Goal: Transaction & Acquisition: Purchase product/service

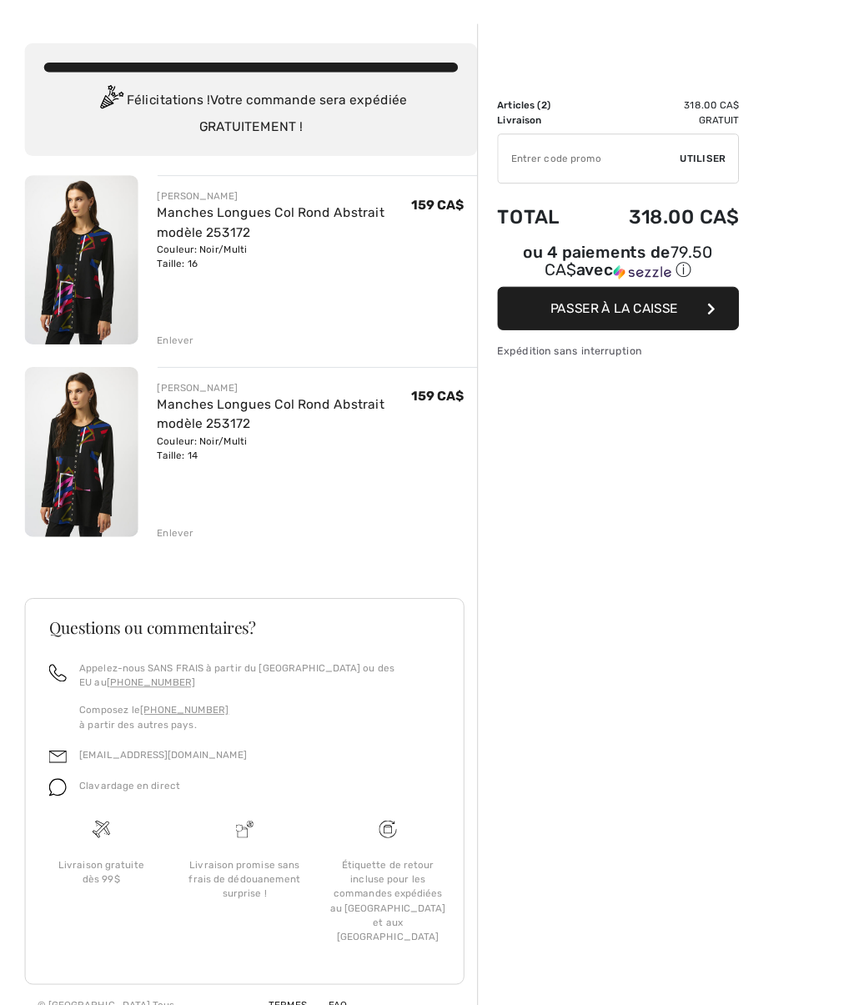
scroll to position [98, 0]
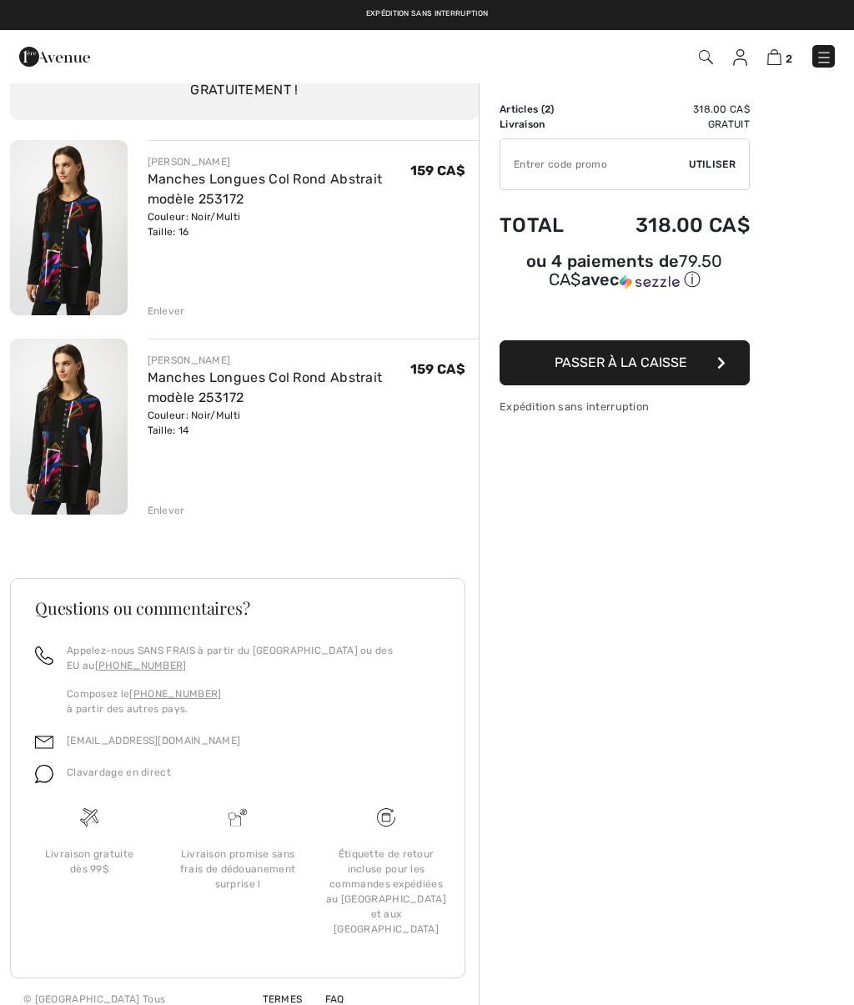
click at [170, 519] on div "JOSEPH RIBKOFF Manches Longues Col Rond Abstrait modèle 253172 Couleur: Noir/Mu…" at bounding box center [244, 587] width 469 height 895
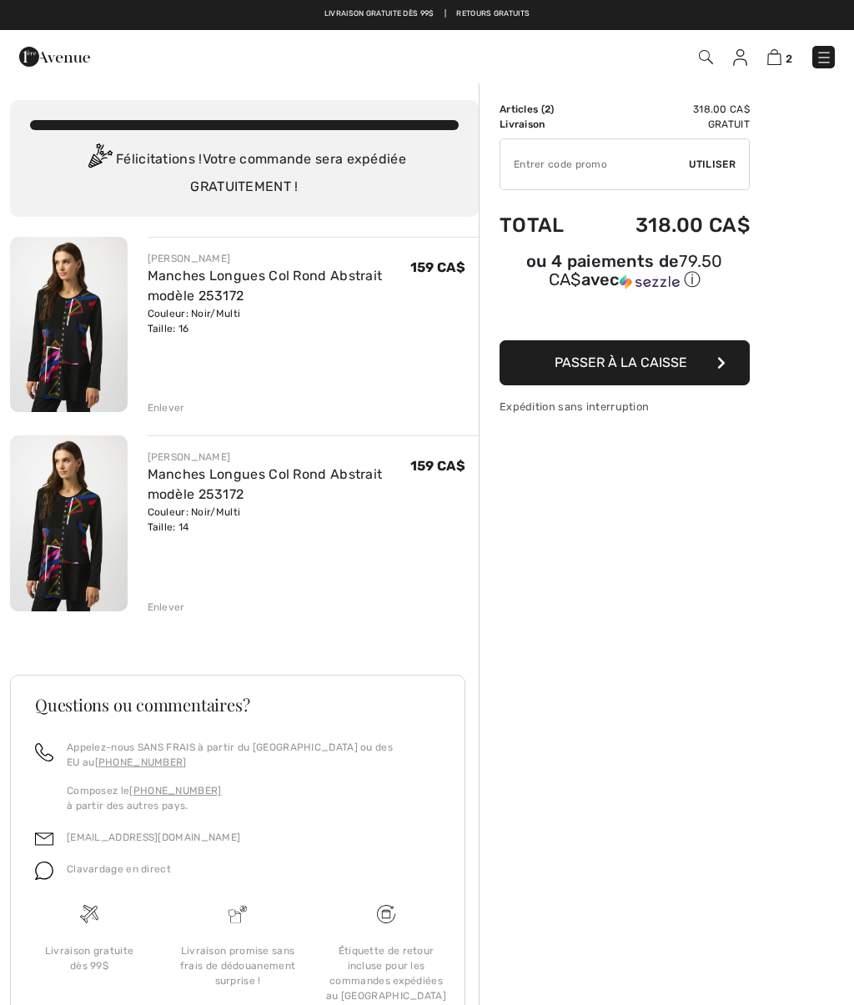
scroll to position [6, 0]
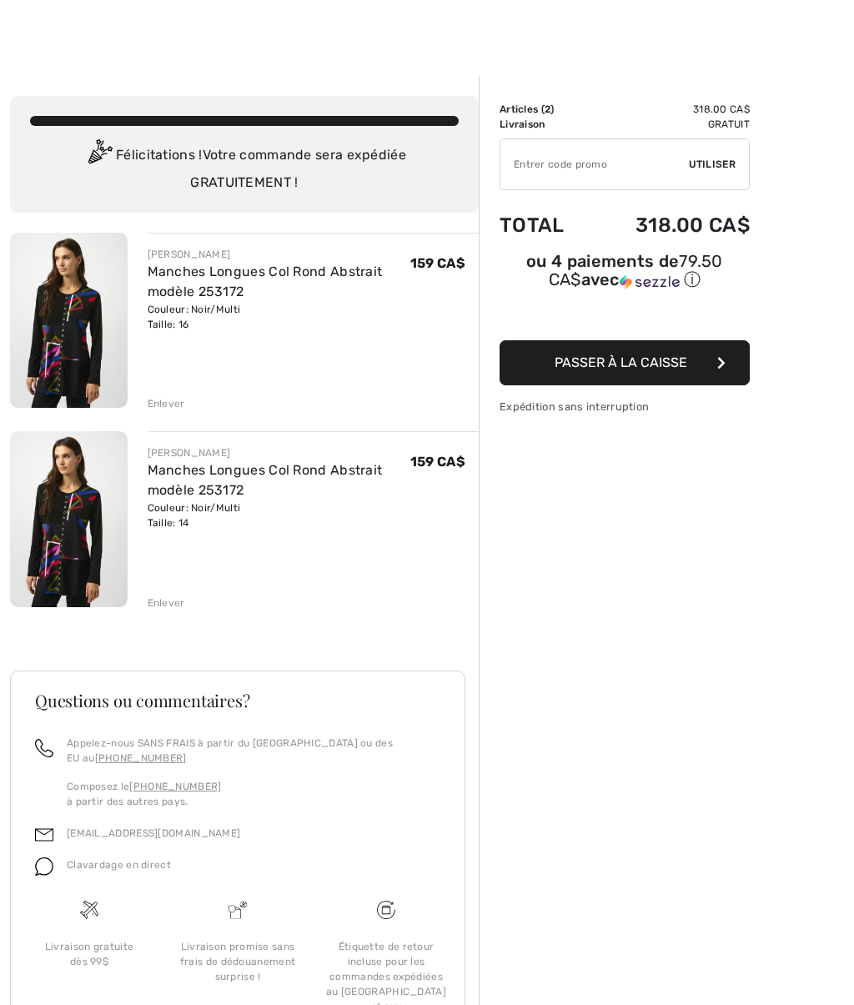
click at [167, 414] on div "JOSEPH RIBKOFF Manches Longues Col Rond Abstrait modèle 253172 Couleur: Noir/Mu…" at bounding box center [244, 680] width 469 height 895
click at [171, 608] on div "Enlever" at bounding box center [167, 602] width 38 height 15
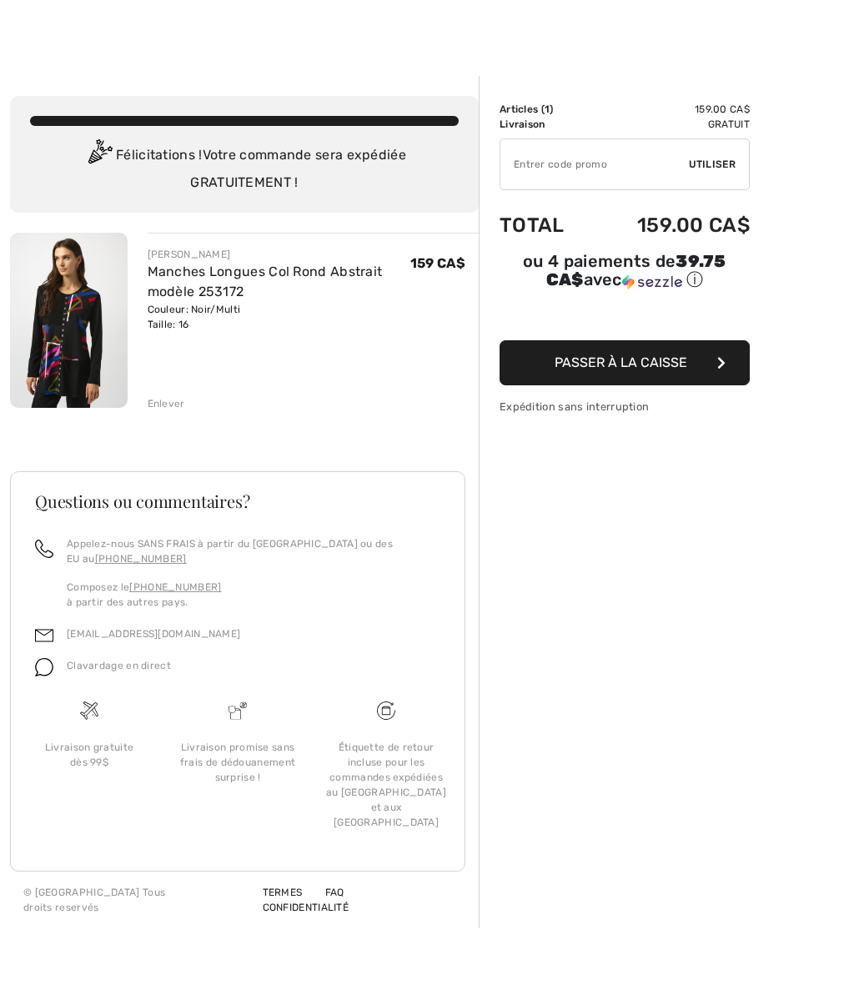
click at [173, 414] on div "JOSEPH RIBKOFF Manches Longues Col Rond Abstrait modèle 253172 Couleur: Noir/Mu…" at bounding box center [244, 581] width 469 height 696
click at [168, 411] on div "Enlever" at bounding box center [167, 403] width 38 height 15
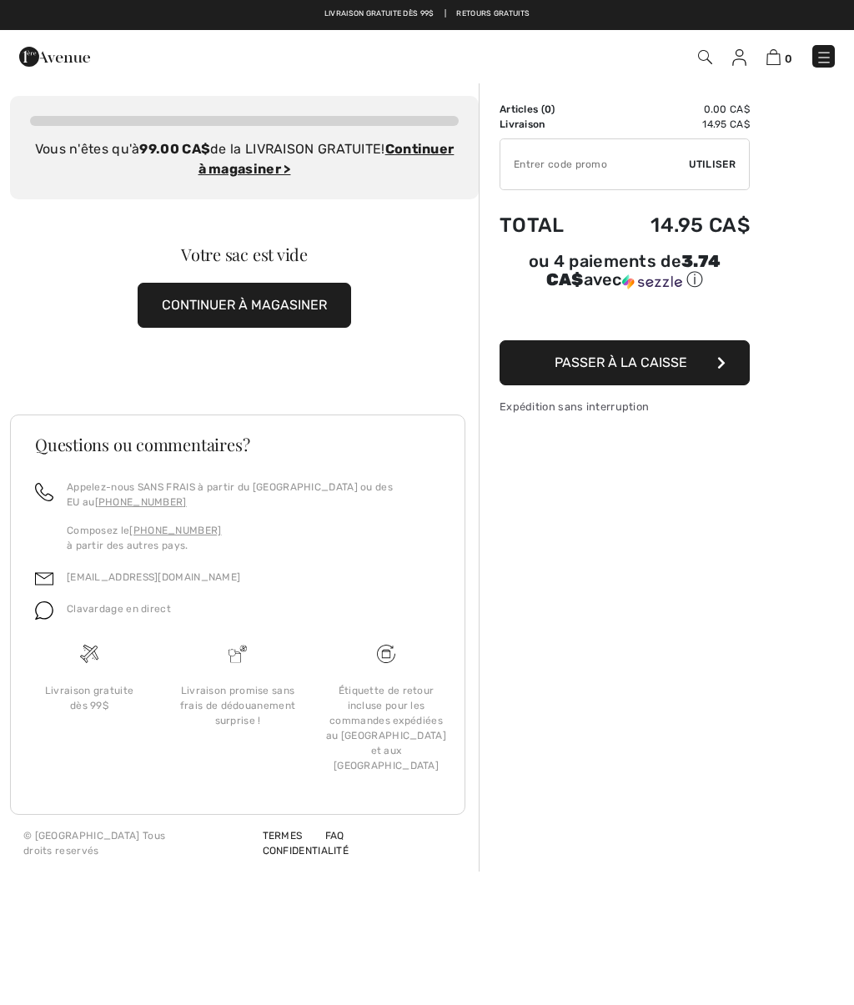
scroll to position [0, 0]
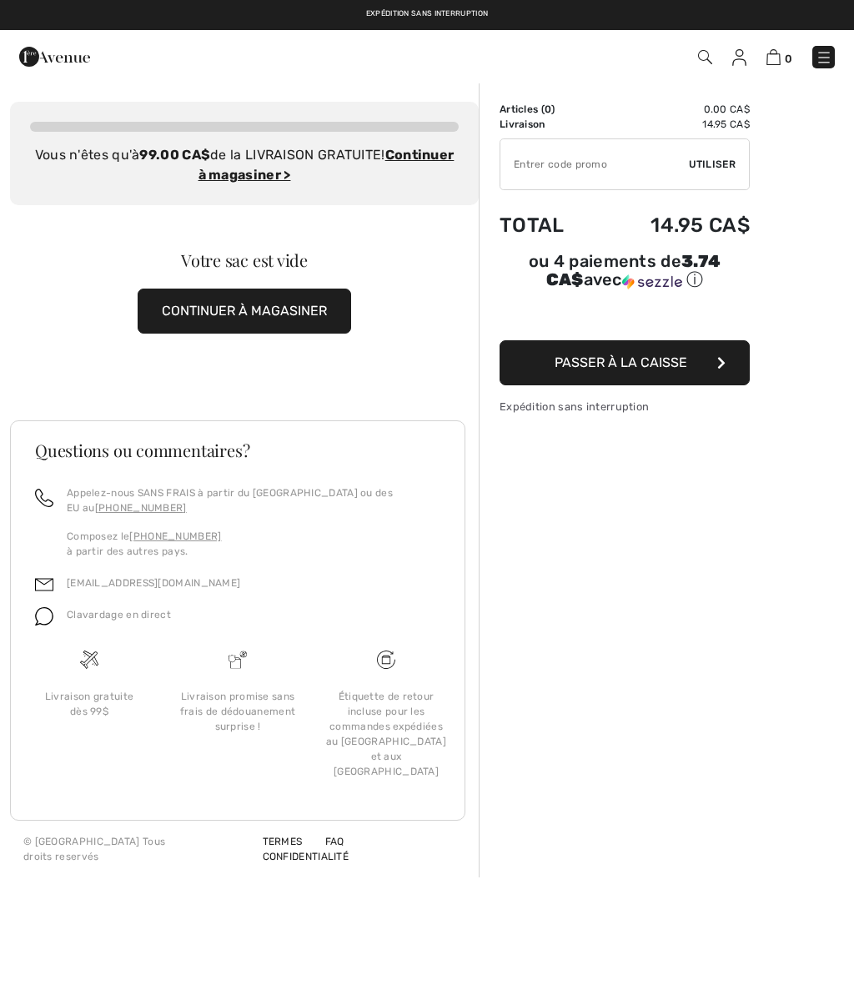
click at [716, 563] on div "Sommaire Description Articles ( 0 ) 0.00 CA$ Code promo 0.00 CA$ Livraison 14.9…" at bounding box center [666, 480] width 375 height 796
click at [293, 306] on button "CONTINUER À MAGASINER" at bounding box center [244, 311] width 213 height 45
click at [257, 308] on button "CONTINUER À MAGASINER" at bounding box center [244, 311] width 213 height 45
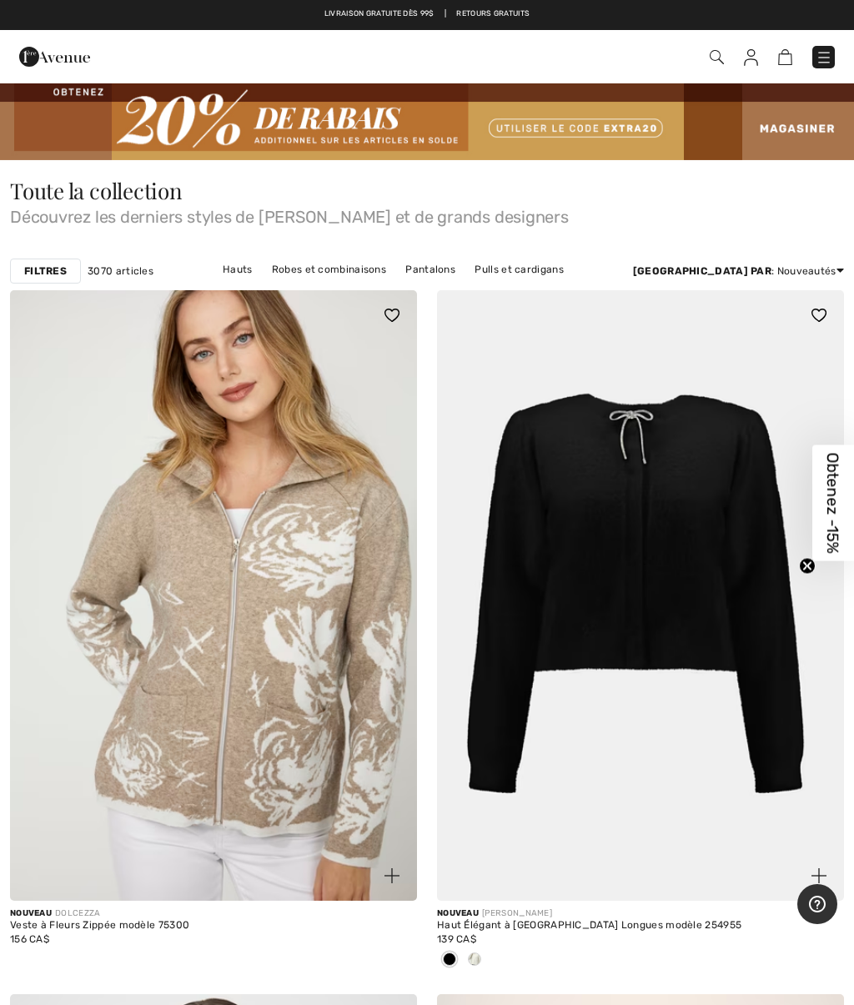
click at [216, 266] on link "Hauts" at bounding box center [237, 270] width 47 height 22
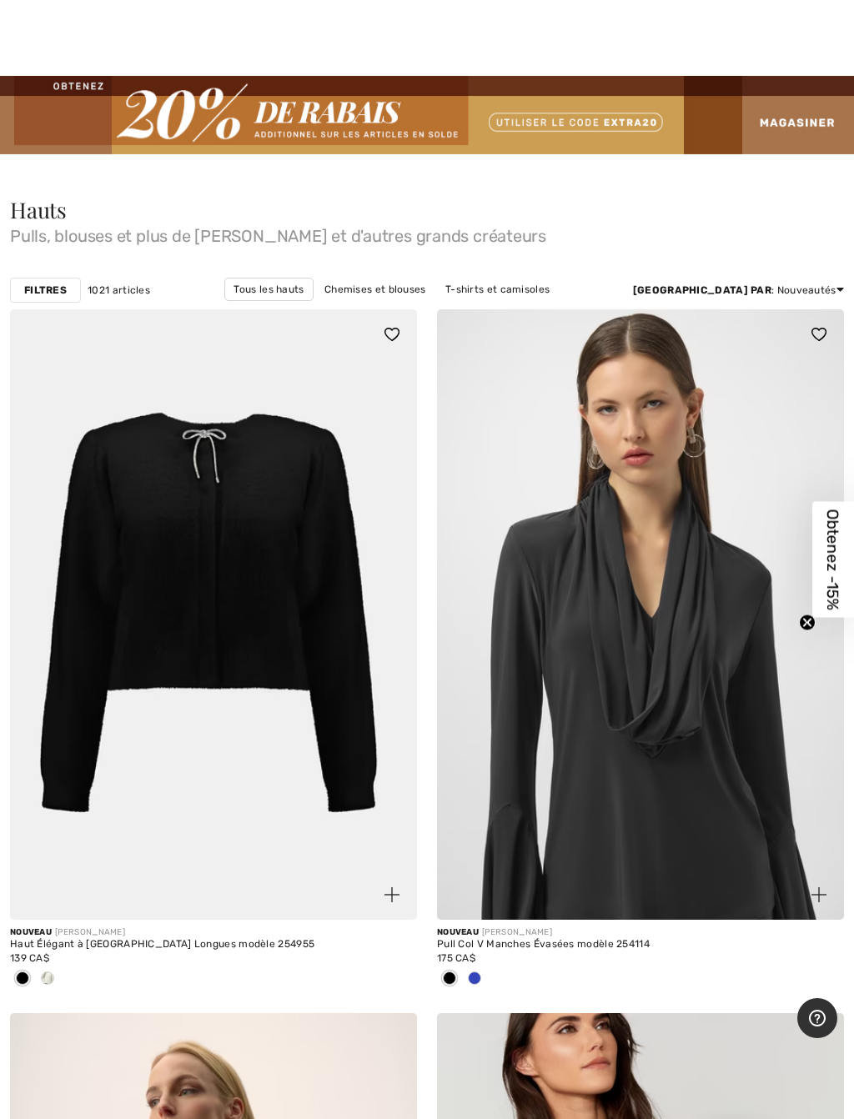
scroll to position [7, 0]
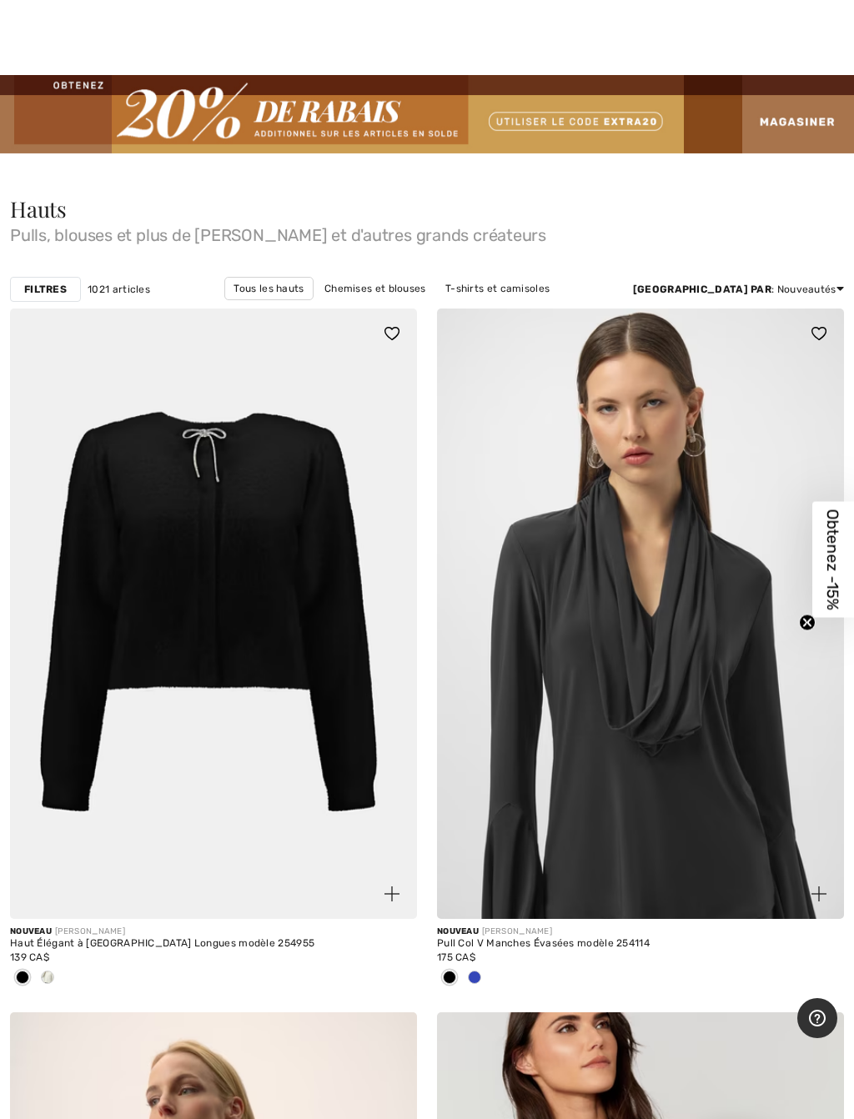
click at [366, 297] on link "Chemises et blouses" at bounding box center [375, 289] width 118 height 22
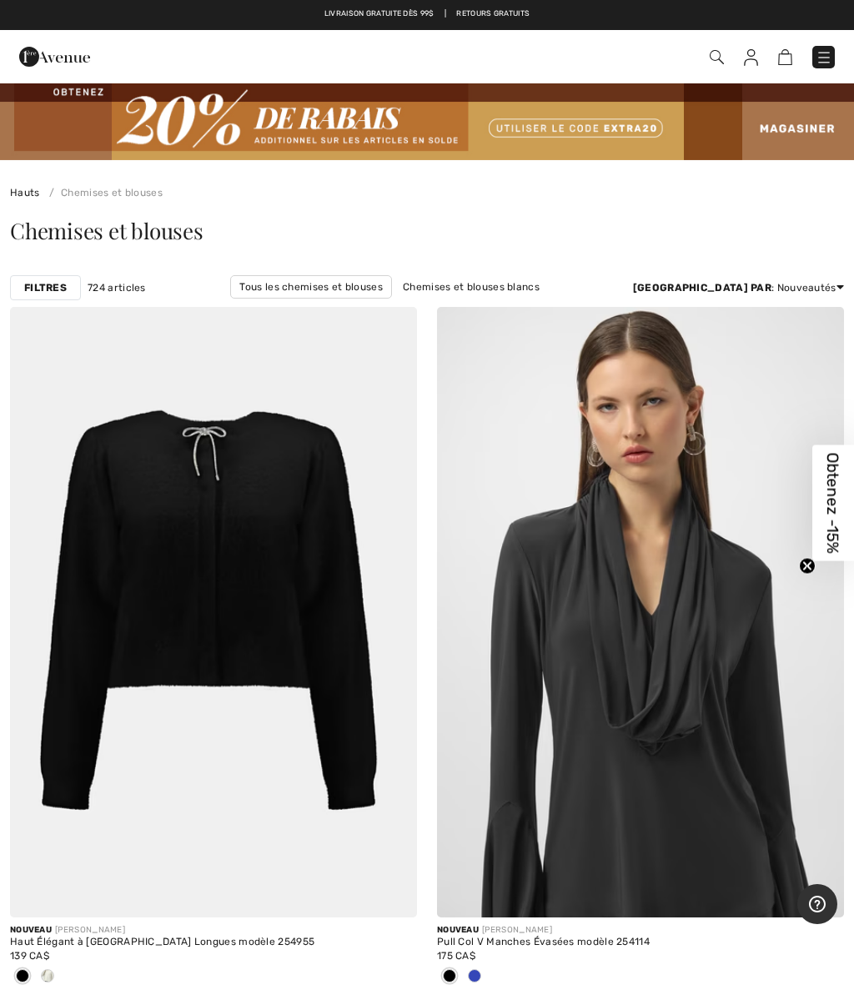
click at [309, 291] on link "Tous les chemises et blouses" at bounding box center [310, 286] width 161 height 23
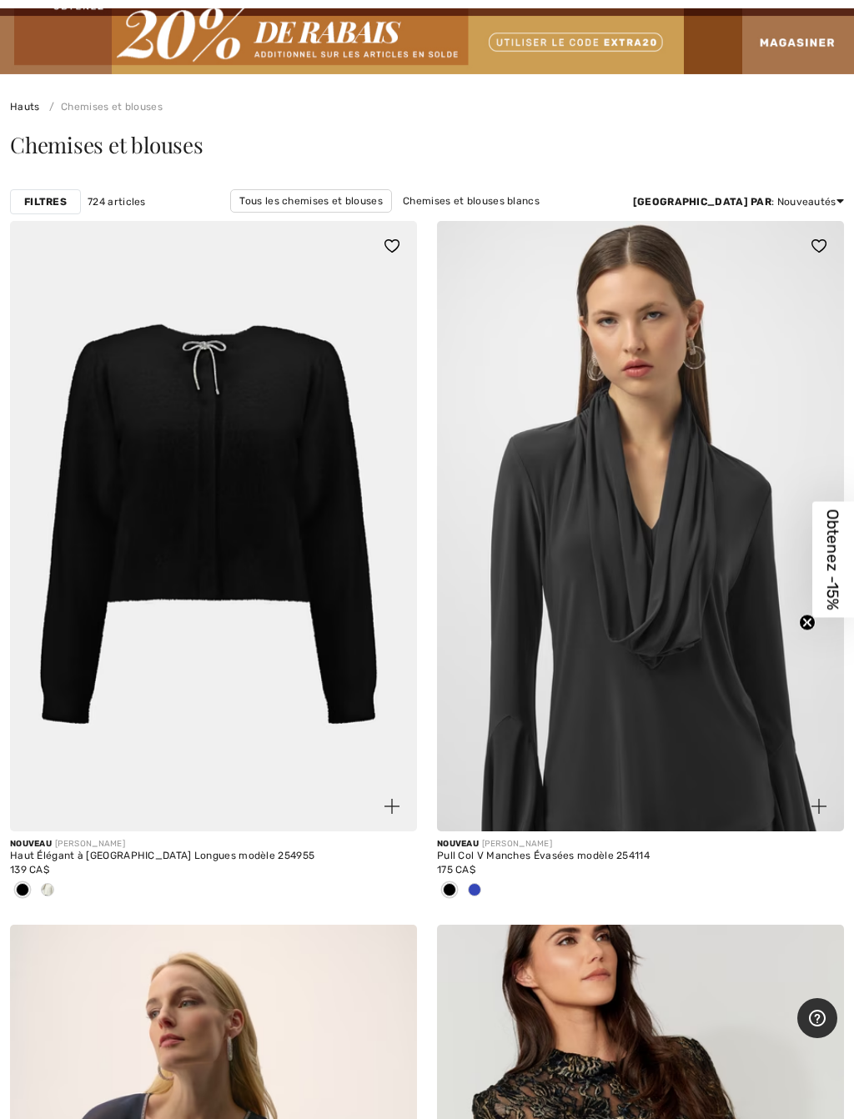
scroll to position [90, 0]
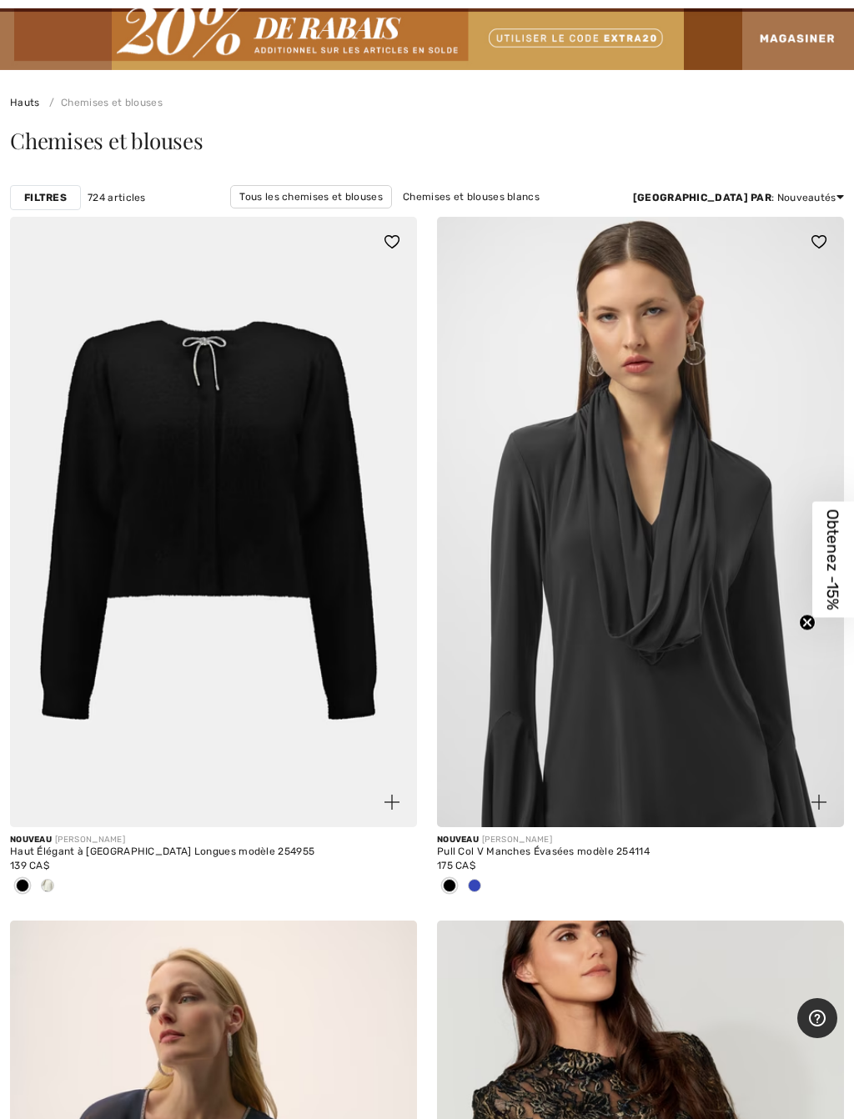
click at [62, 884] on div at bounding box center [213, 887] width 407 height 28
click at [277, 528] on img at bounding box center [213, 522] width 407 height 610
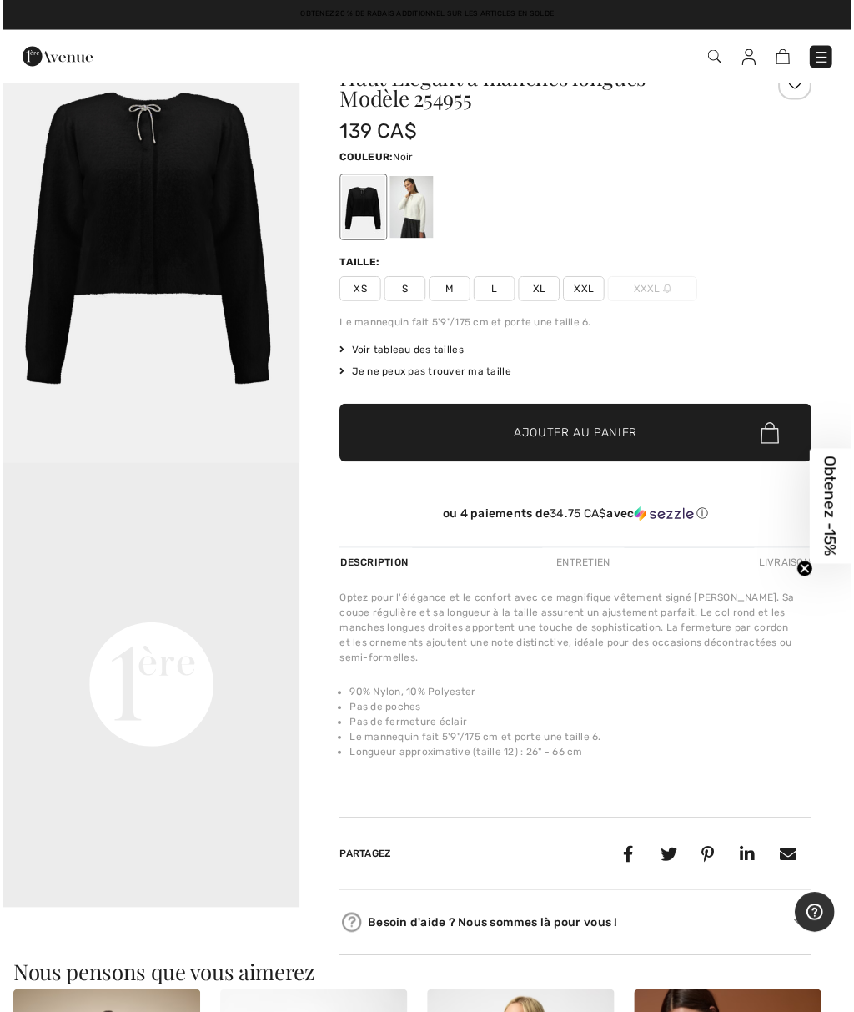
scroll to position [71, 0]
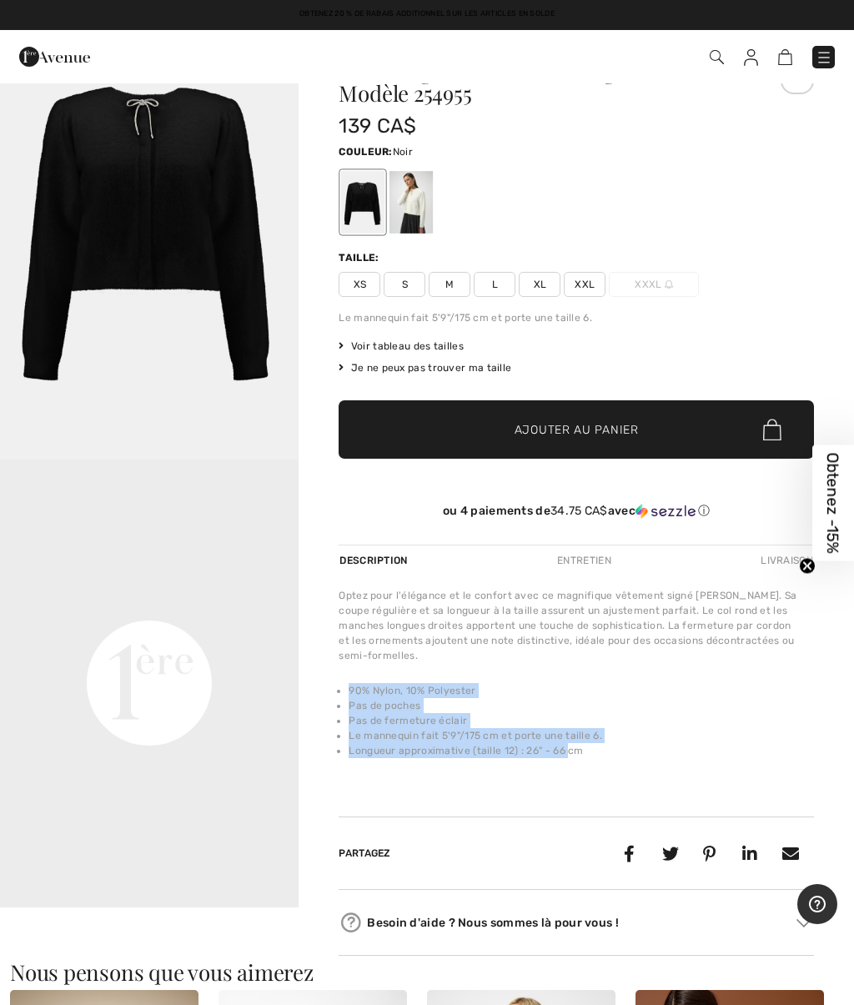
click at [760, 769] on div "Optez pour l'élégance et le confort avec ce magnifique vêtement signé Joseph Ri…" at bounding box center [576, 683] width 475 height 190
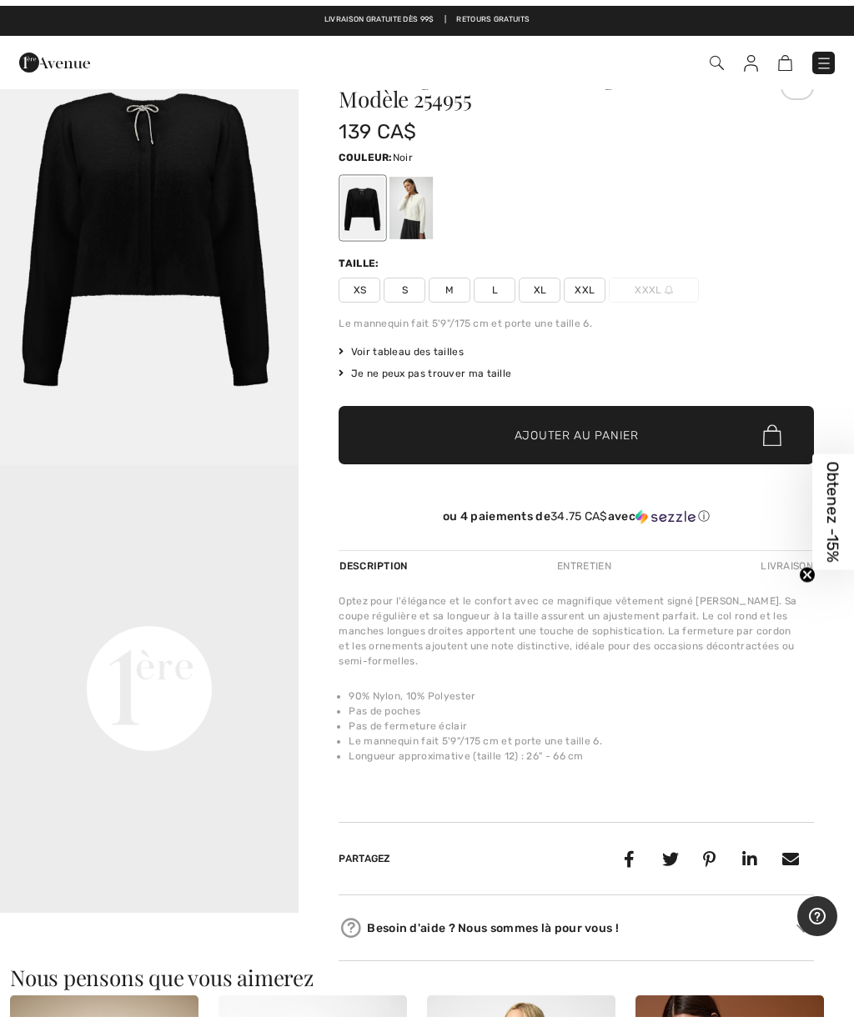
scroll to position [73, 0]
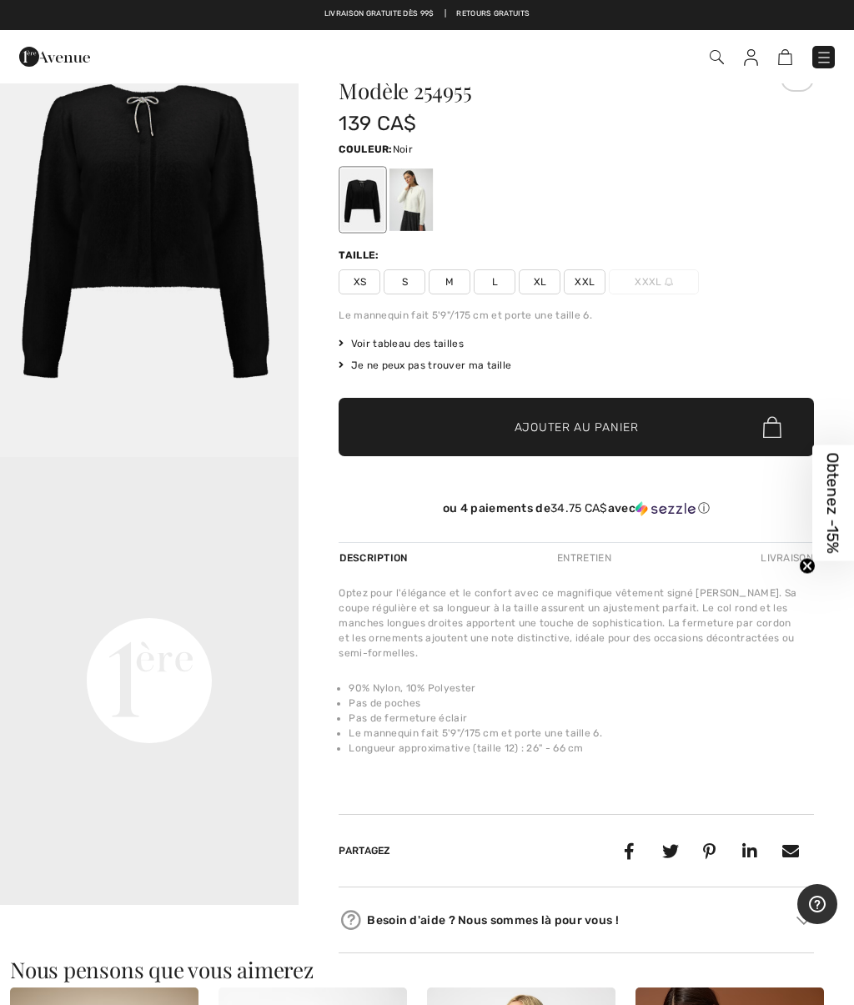
click at [757, 776] on div "Optez pour l'élégance et le confort avec ce magnifique vêtement signé Joseph Ri…" at bounding box center [576, 680] width 475 height 190
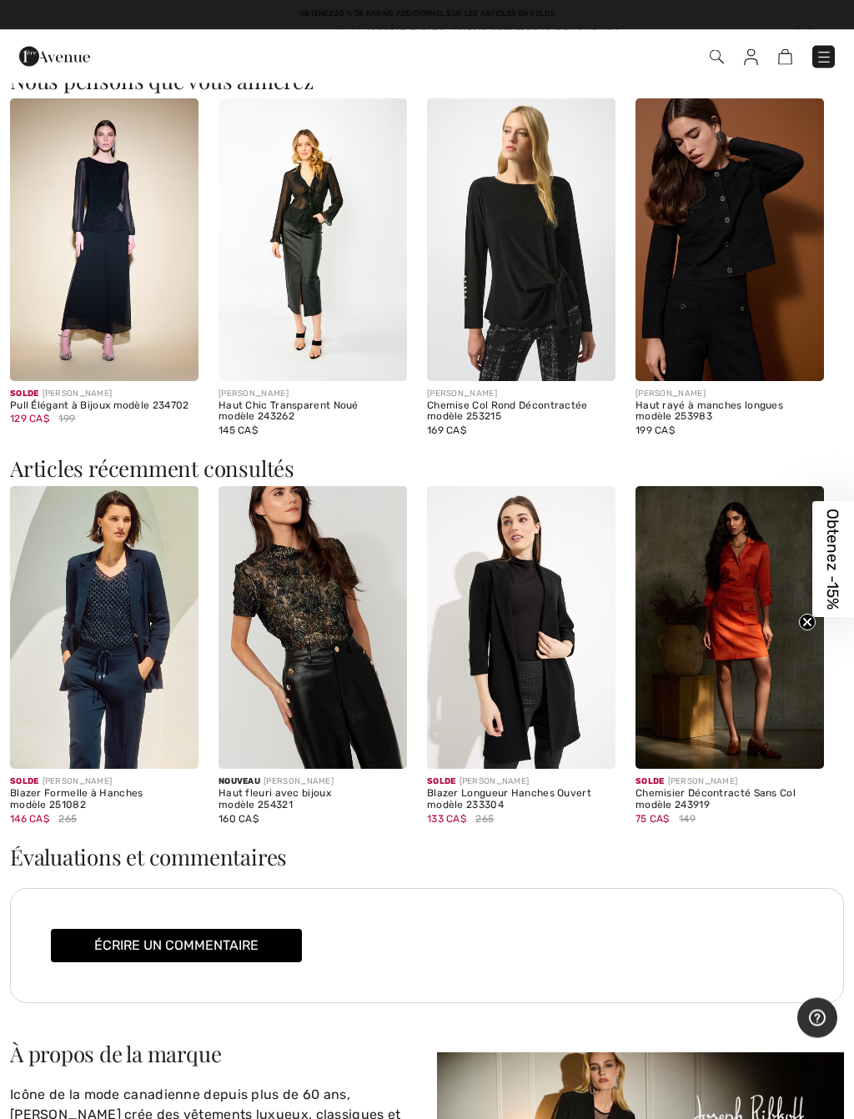
scroll to position [962, 0]
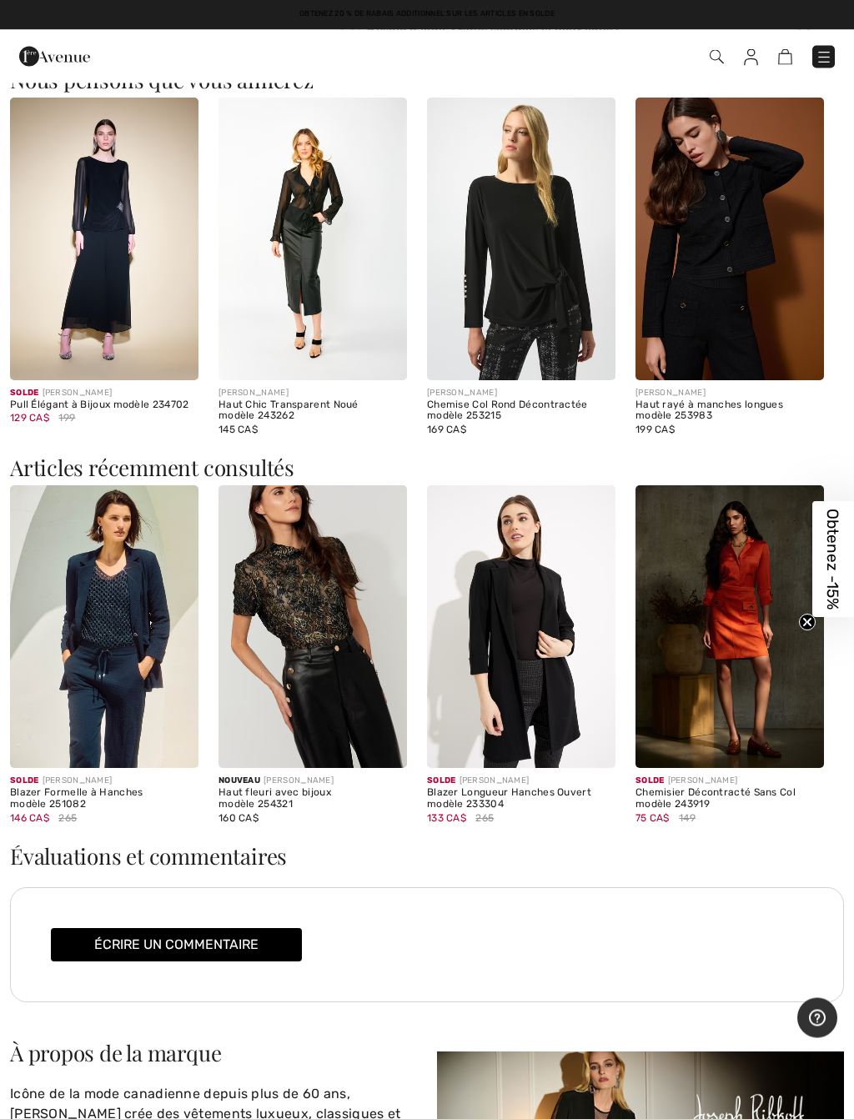
click at [120, 656] on img at bounding box center [104, 627] width 188 height 283
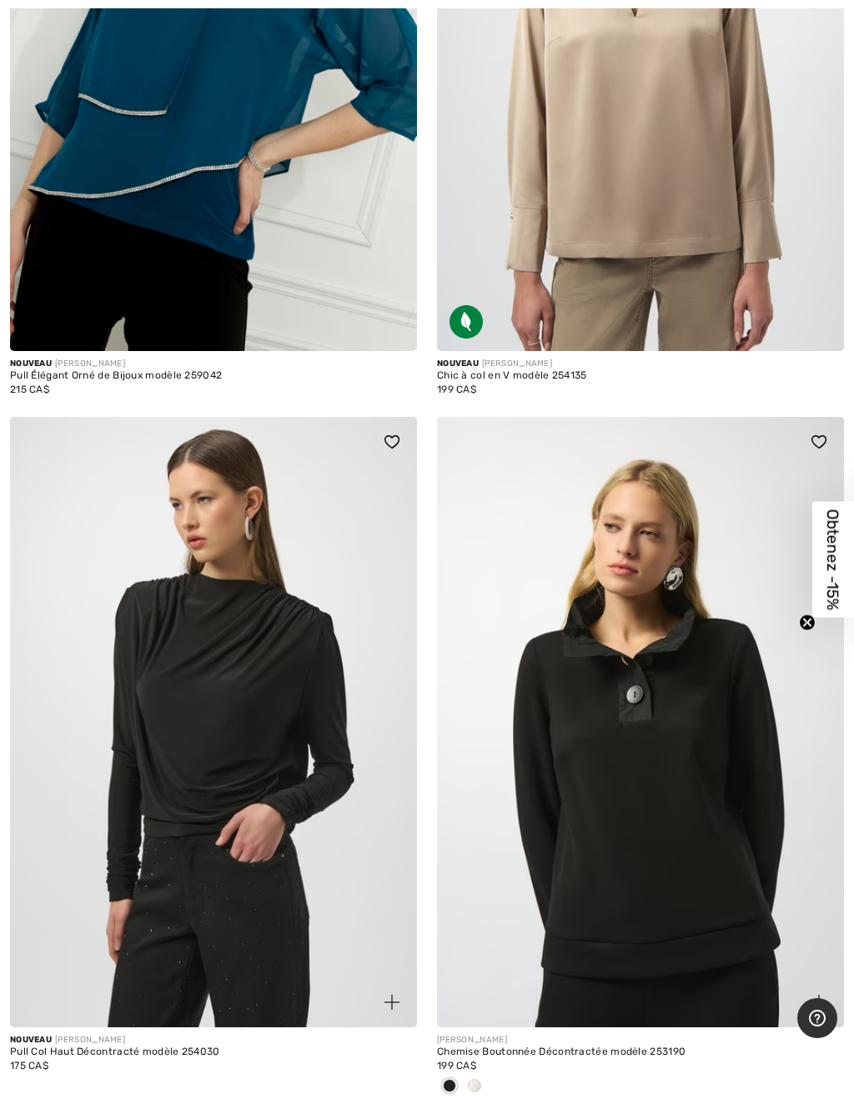
scroll to position [3327, 0]
click at [786, 924] on img at bounding box center [640, 721] width 407 height 610
click at [806, 836] on img at bounding box center [640, 721] width 407 height 610
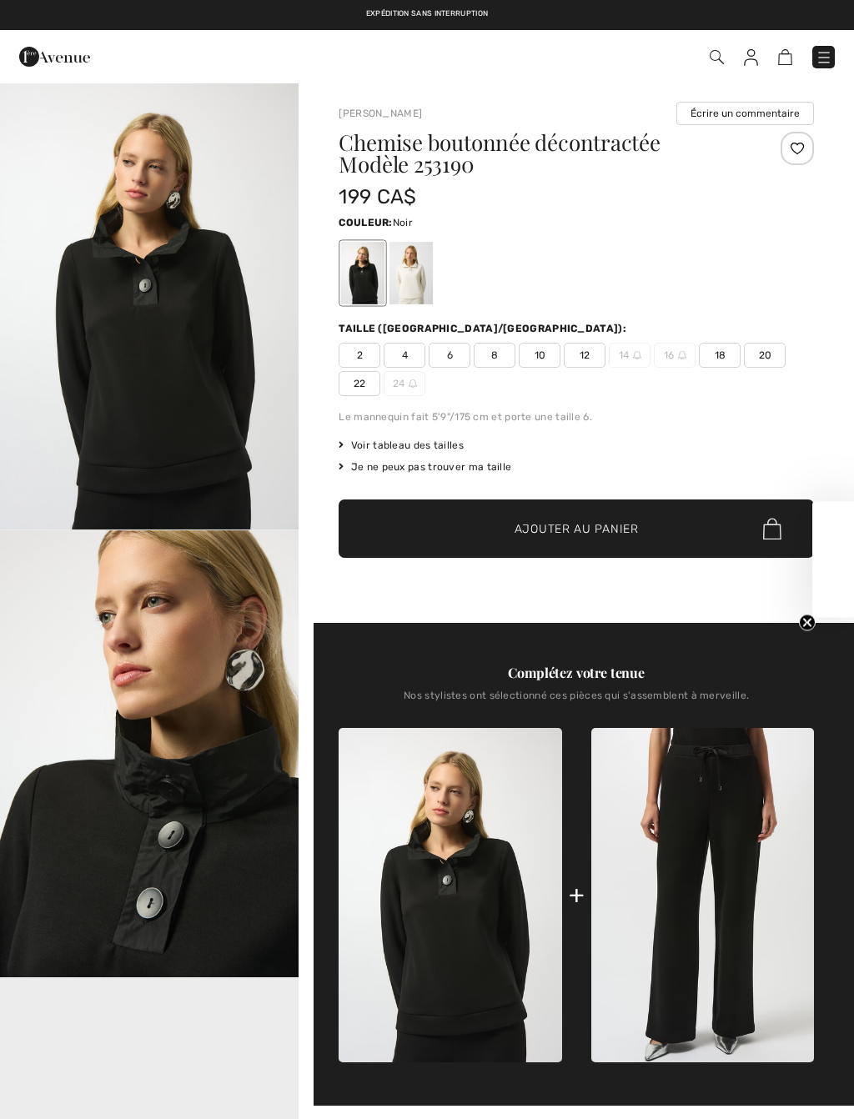
checkbox input "true"
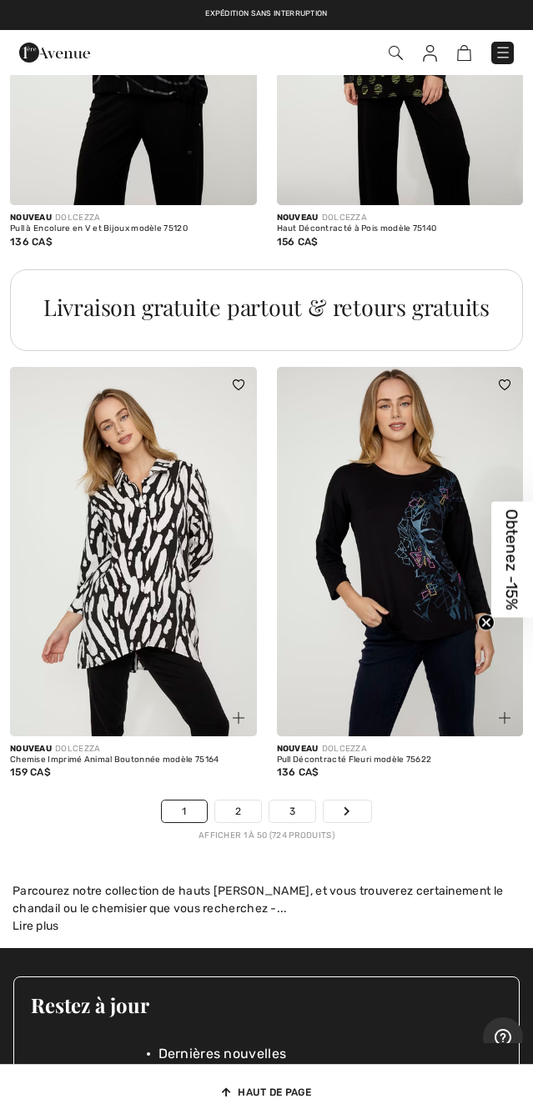
scroll to position [11104, 0]
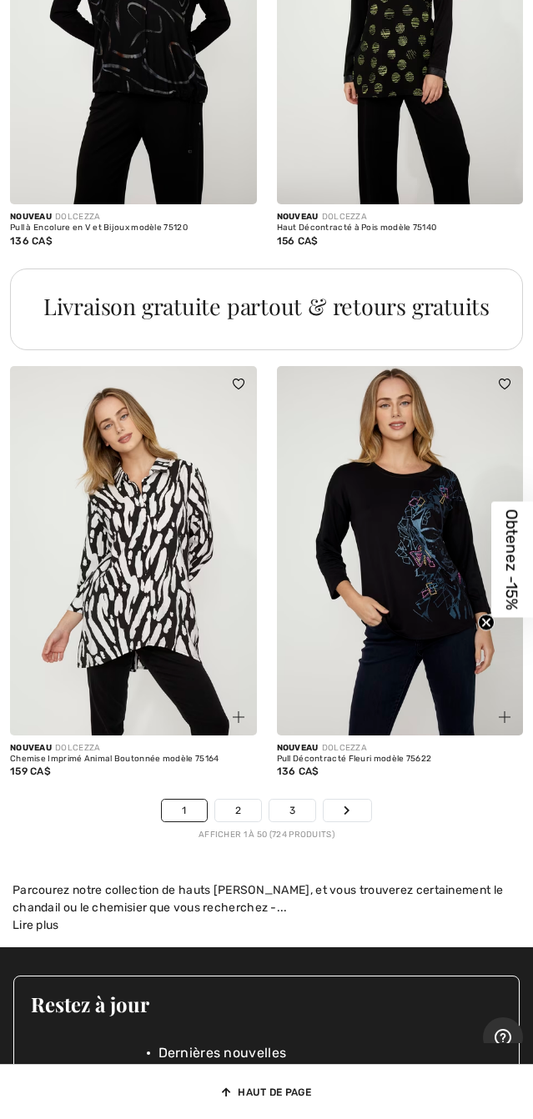
click at [239, 800] on link "2" at bounding box center [238, 811] width 46 height 22
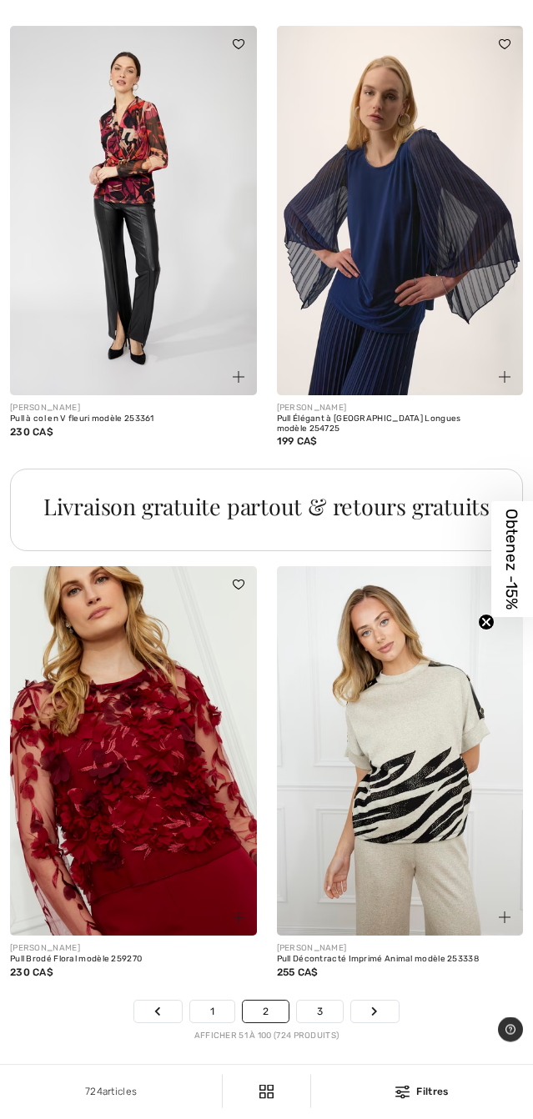
scroll to position [10913, 0]
click at [329, 1001] on link "3" at bounding box center [320, 1012] width 46 height 22
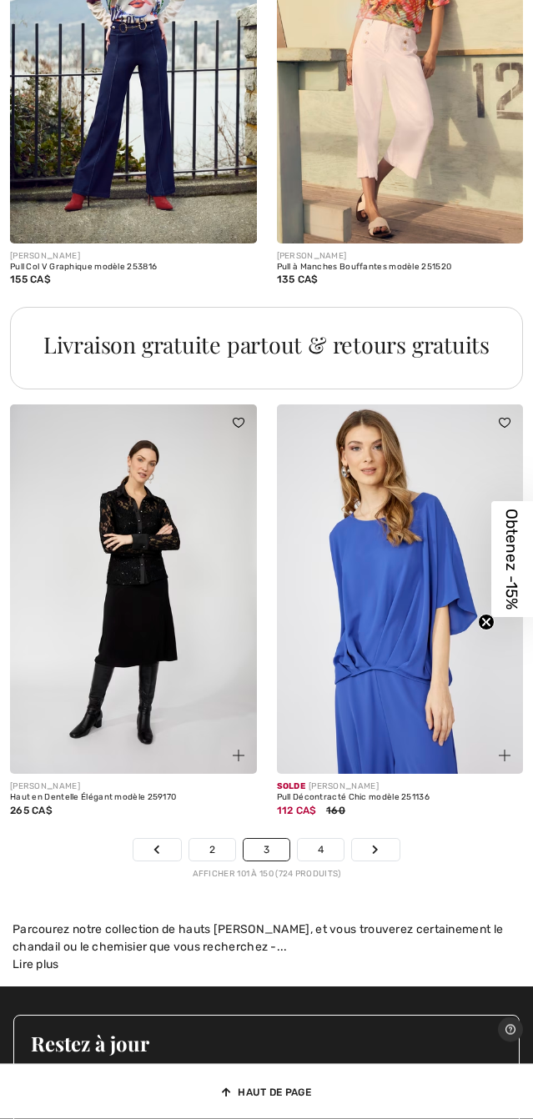
scroll to position [11111, 0]
click at [321, 842] on link "4" at bounding box center [321, 850] width 46 height 22
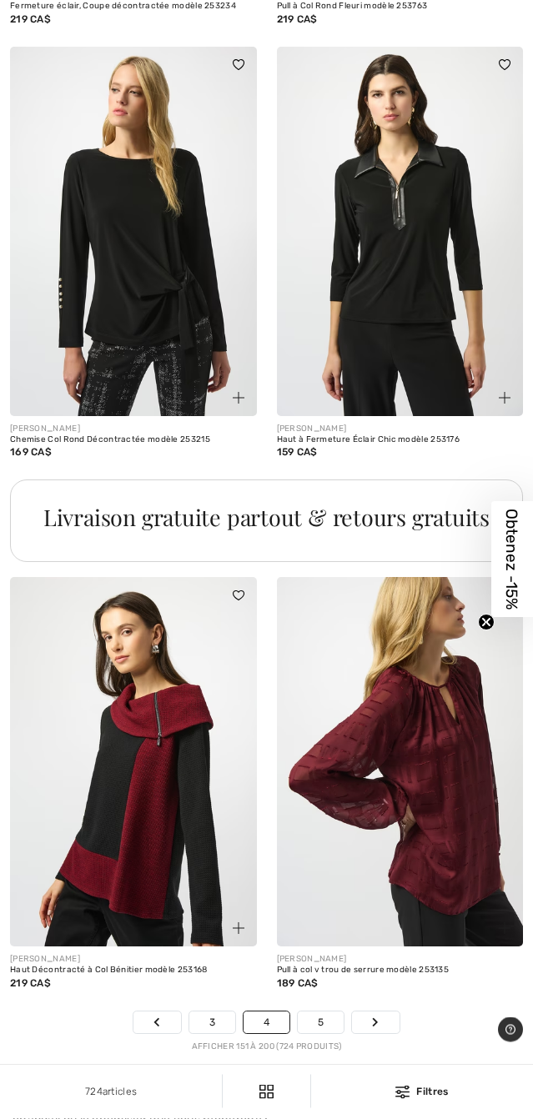
scroll to position [10857, 0]
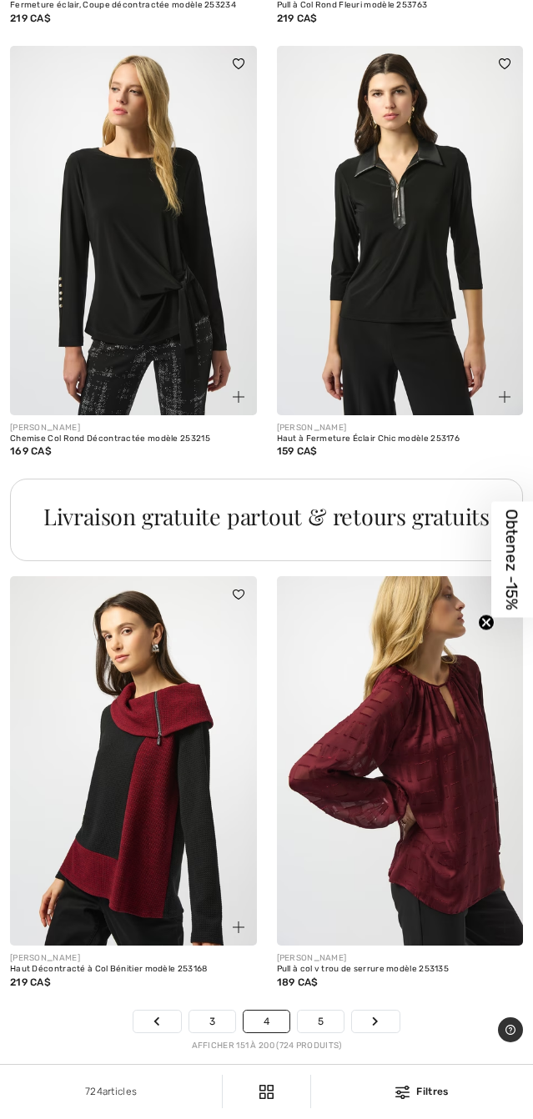
click at [324, 1004] on link "5" at bounding box center [321, 1022] width 46 height 22
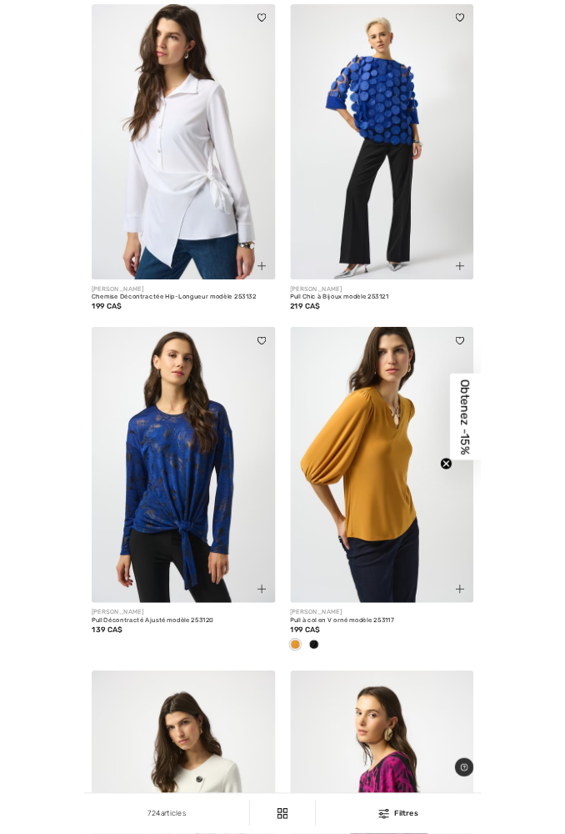
scroll to position [3895, 0]
